Goal: Task Accomplishment & Management: Manage account settings

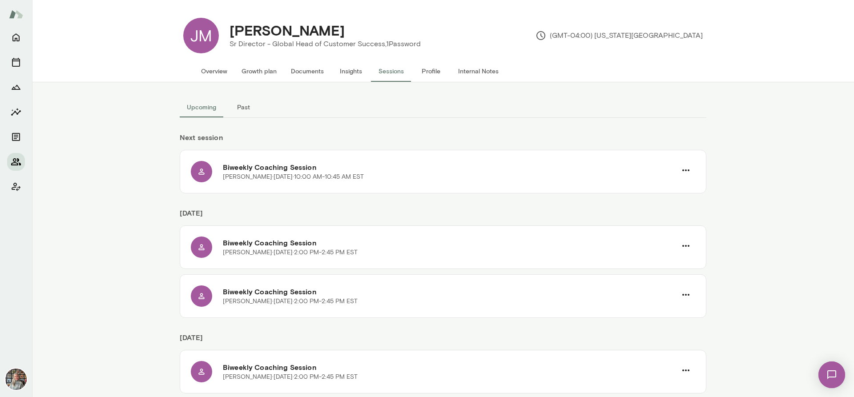
click at [19, 164] on icon "Members" at bounding box center [16, 161] width 11 height 11
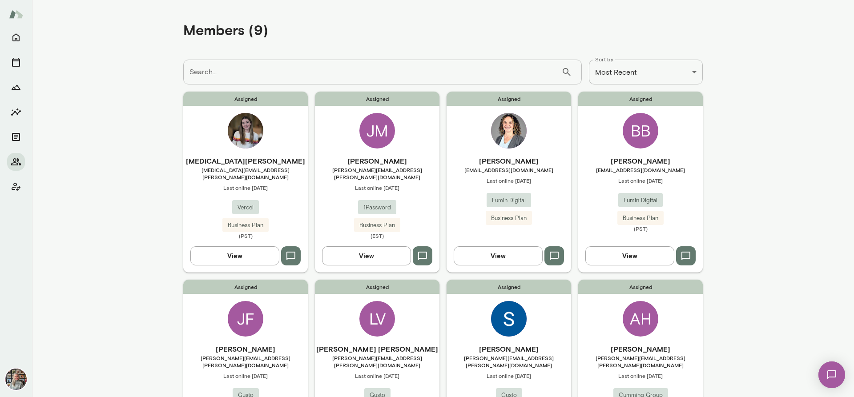
scroll to position [254, 0]
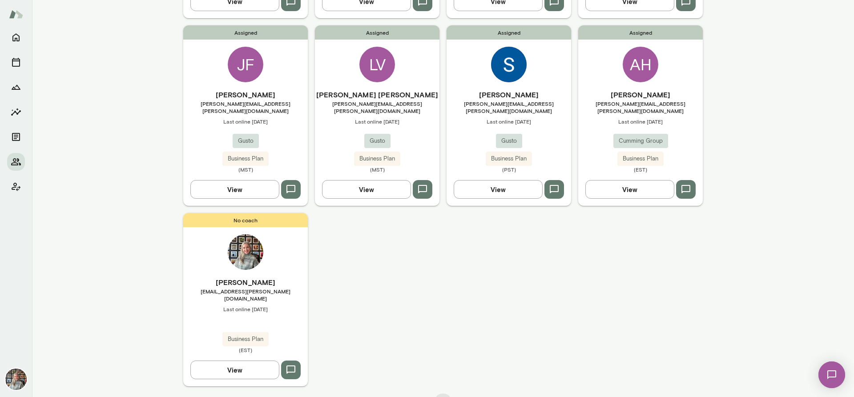
click at [517, 180] on button "View" at bounding box center [497, 189] width 89 height 19
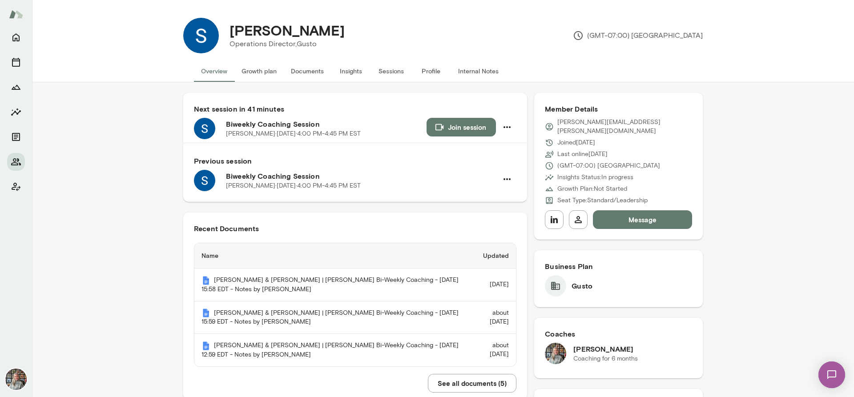
click at [391, 68] on button "Sessions" at bounding box center [391, 70] width 40 height 21
